Goal: Task Accomplishment & Management: Use online tool/utility

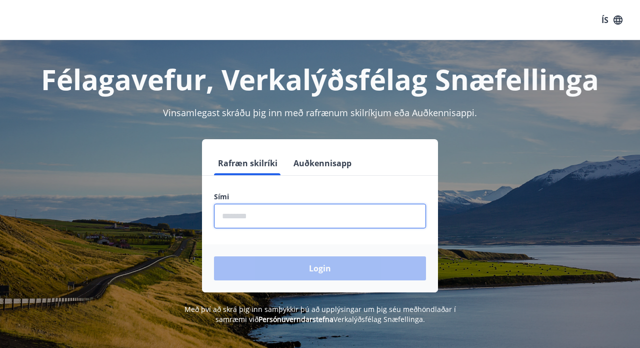
click at [352, 221] on input "phone" at bounding box center [320, 216] width 212 height 25
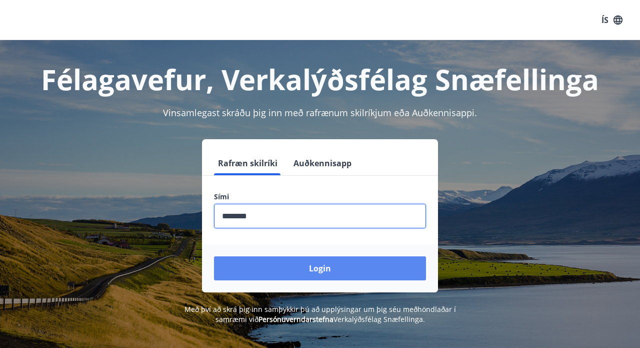
type input "********"
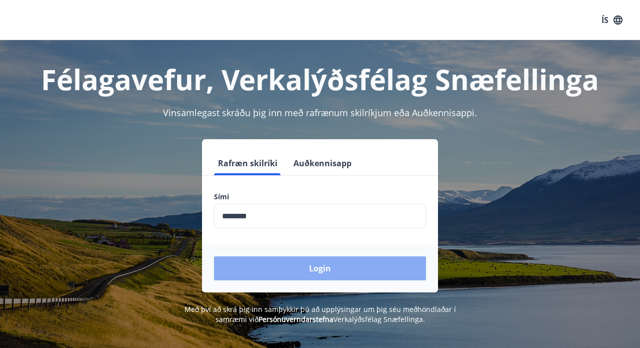
click at [324, 269] on button "Login" at bounding box center [320, 268] width 212 height 24
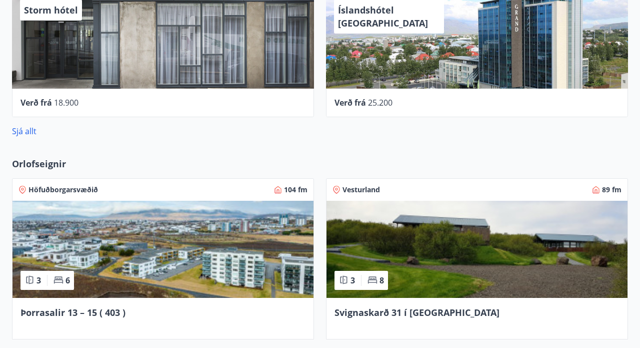
scroll to position [531, 0]
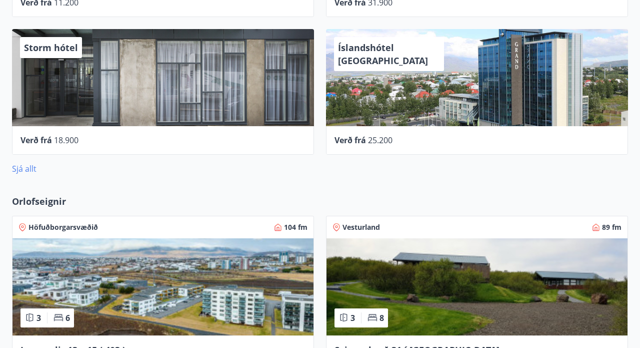
click at [32, 170] on link "Sjá allt" at bounding box center [24, 168] width 25 height 11
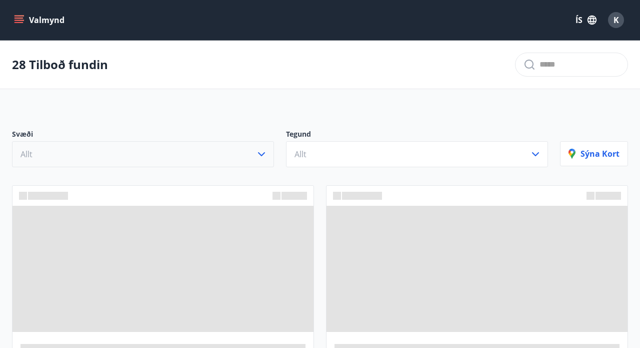
click at [127, 149] on button "Allt" at bounding box center [143, 154] width 262 height 26
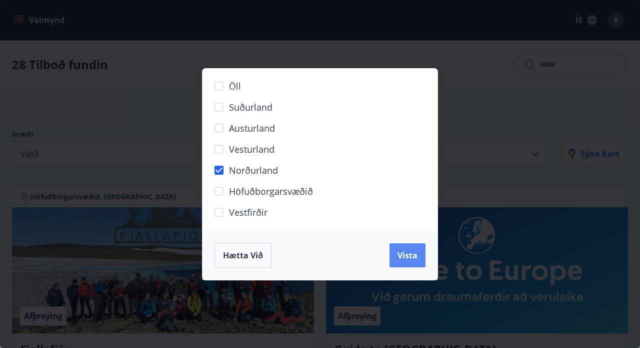
click at [416, 252] on span "Vista" at bounding box center [408, 255] width 20 height 11
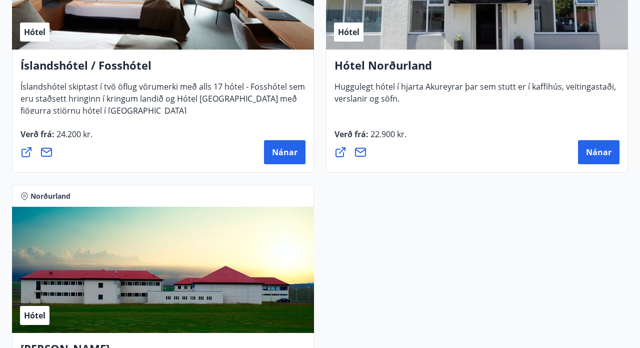
scroll to position [958, 0]
